Goal: Task Accomplishment & Management: Manage account settings

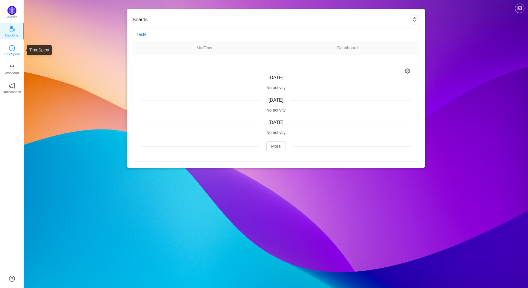
click at [16, 51] on p "TimeSpent" at bounding box center [12, 53] width 16 height 5
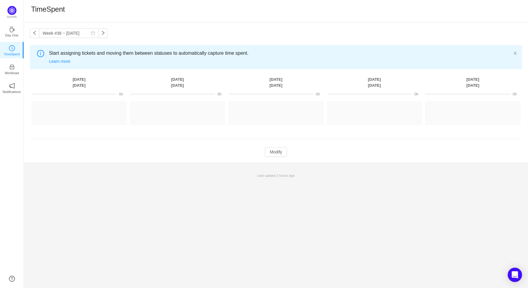
click at [516, 51] on button "button" at bounding box center [515, 53] width 4 height 7
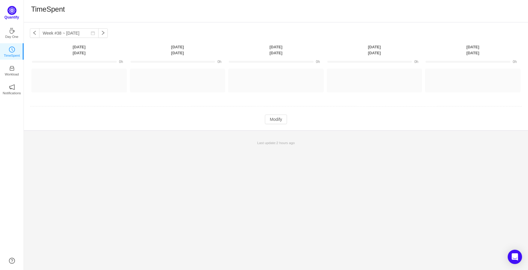
click at [17, 8] on div "Quantify" at bounding box center [12, 14] width 24 height 17
click at [14, 9] on img at bounding box center [11, 10] width 9 height 9
click at [11, 15] on p "Quantify" at bounding box center [11, 17] width 15 height 5
click at [12, 8] on img at bounding box center [11, 10] width 9 height 9
click at [14, 68] on icon "icon: inbox" at bounding box center [12, 67] width 6 height 6
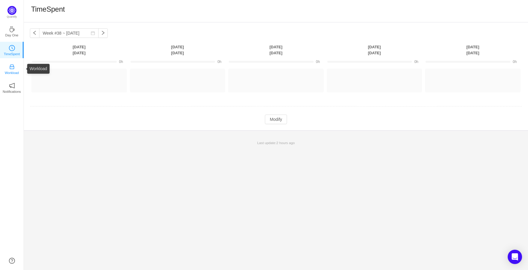
click at [11, 70] on p "Workload" at bounding box center [12, 72] width 14 height 5
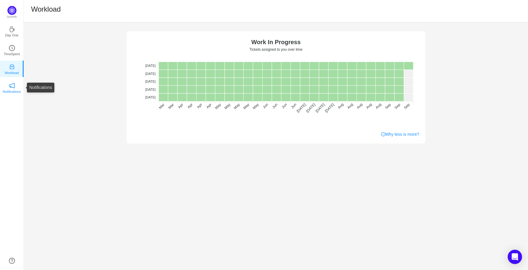
click at [14, 89] on p "Notifications" at bounding box center [12, 91] width 18 height 5
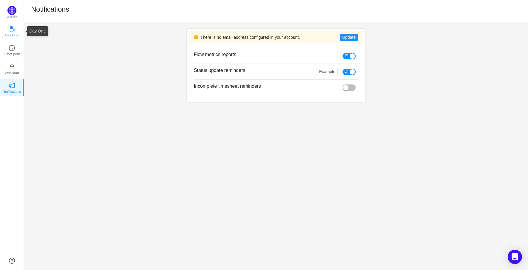
click at [13, 33] on p "Day One" at bounding box center [11, 35] width 13 height 5
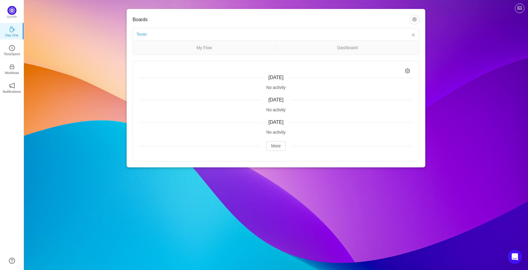
click at [140, 34] on link "Teste" at bounding box center [142, 34] width 10 height 5
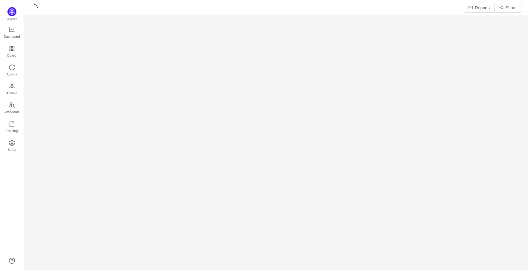
scroll to position [259, 490]
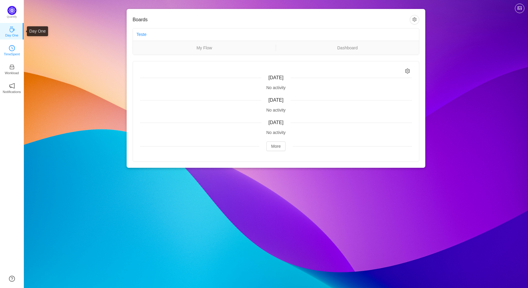
click at [11, 52] on p "TimeSpent" at bounding box center [12, 53] width 16 height 5
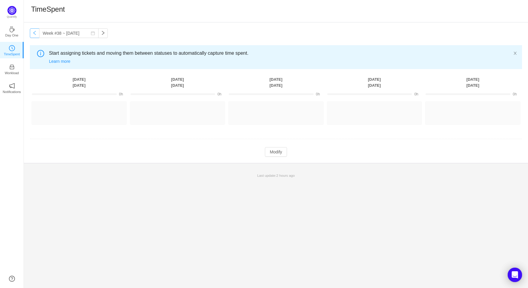
click at [34, 32] on button "button" at bounding box center [35, 33] width 10 height 10
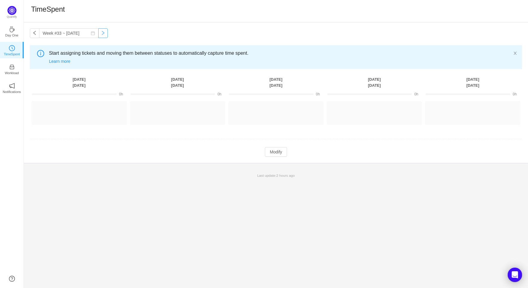
click at [102, 36] on button "button" at bounding box center [103, 33] width 10 height 10
type input "Week #34 ~ [DATE]"
click at [14, 68] on icon "icon: inbox" at bounding box center [12, 67] width 6 height 6
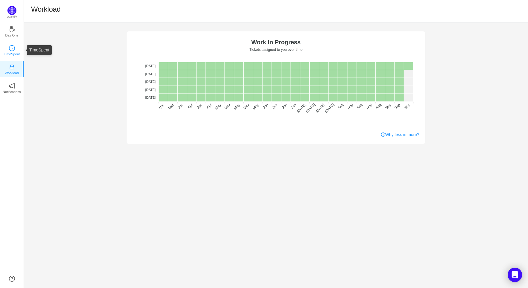
click at [18, 53] on p "TimeSpent" at bounding box center [12, 53] width 16 height 5
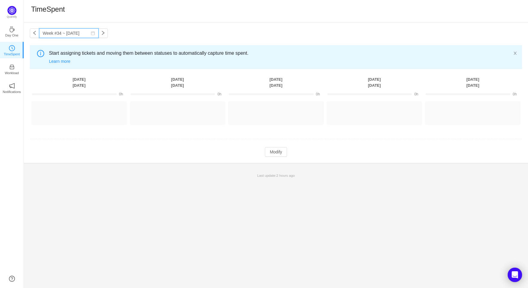
click at [61, 34] on input "Week #34 ~ [DATE]" at bounding box center [68, 33] width 59 height 10
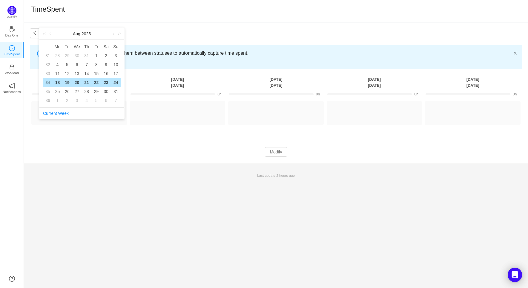
click at [77, 83] on div "20" at bounding box center [77, 82] width 7 height 7
